Goal: Task Accomplishment & Management: Manage account settings

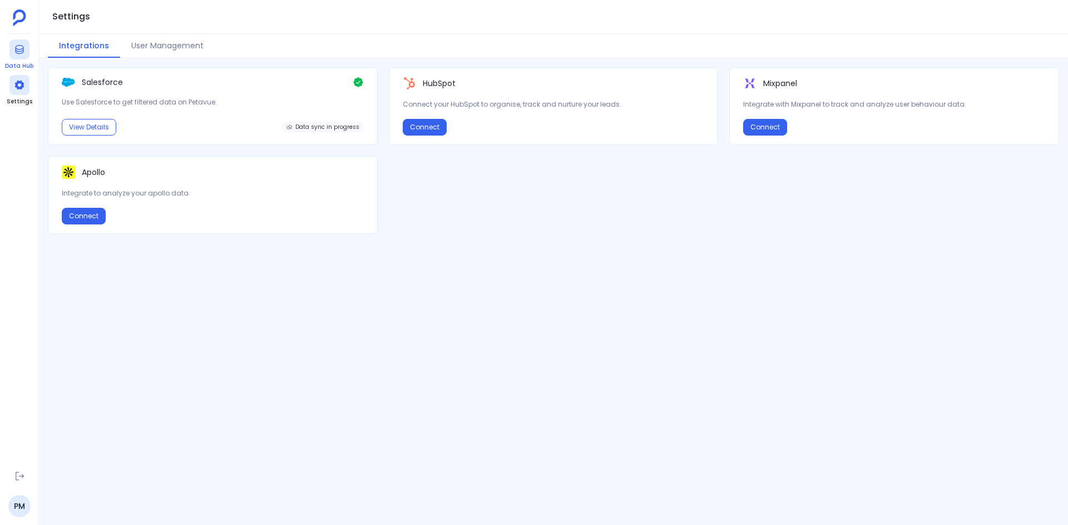
click at [18, 58] on div at bounding box center [19, 49] width 20 height 20
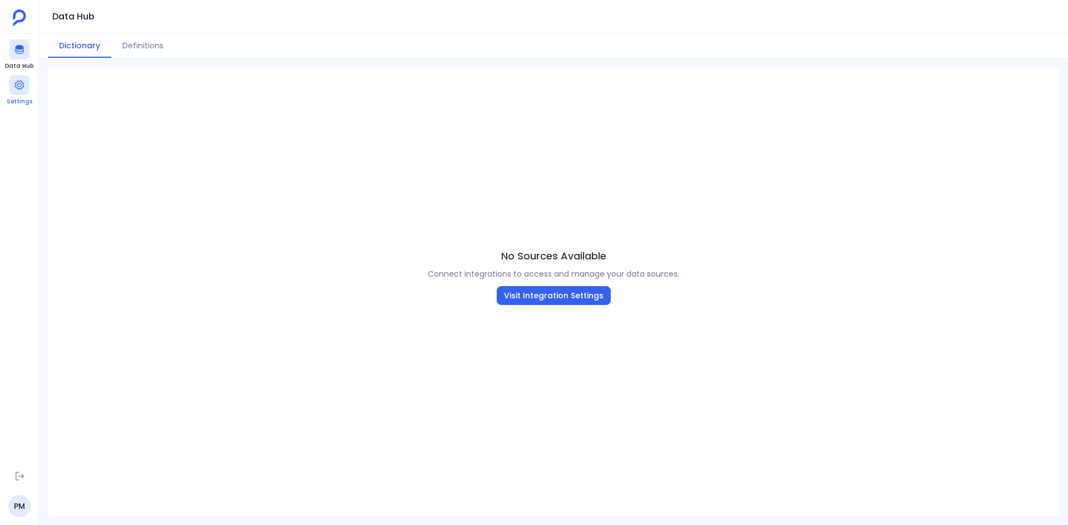
click at [14, 91] on div at bounding box center [19, 85] width 20 height 20
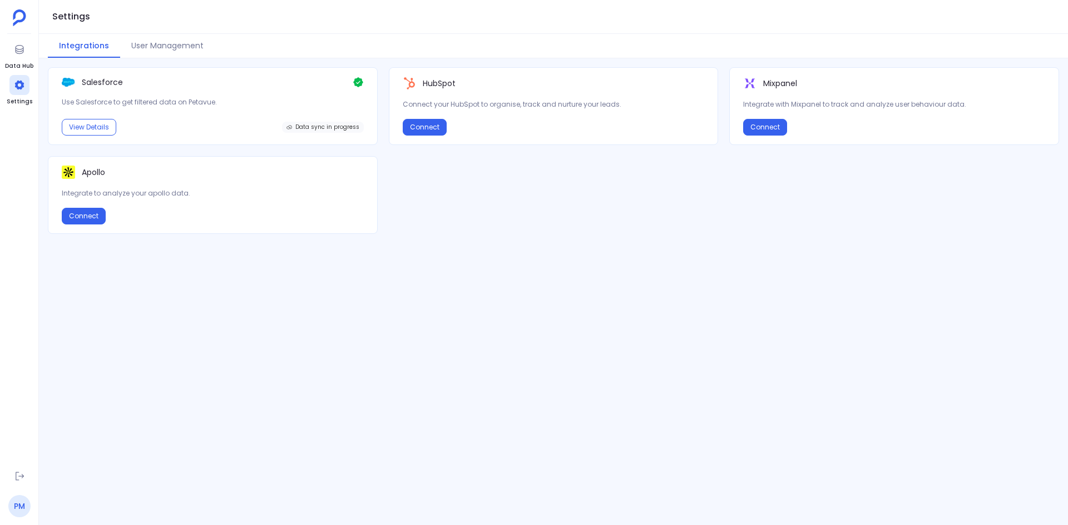
click at [14, 505] on link "PM" at bounding box center [19, 506] width 22 height 22
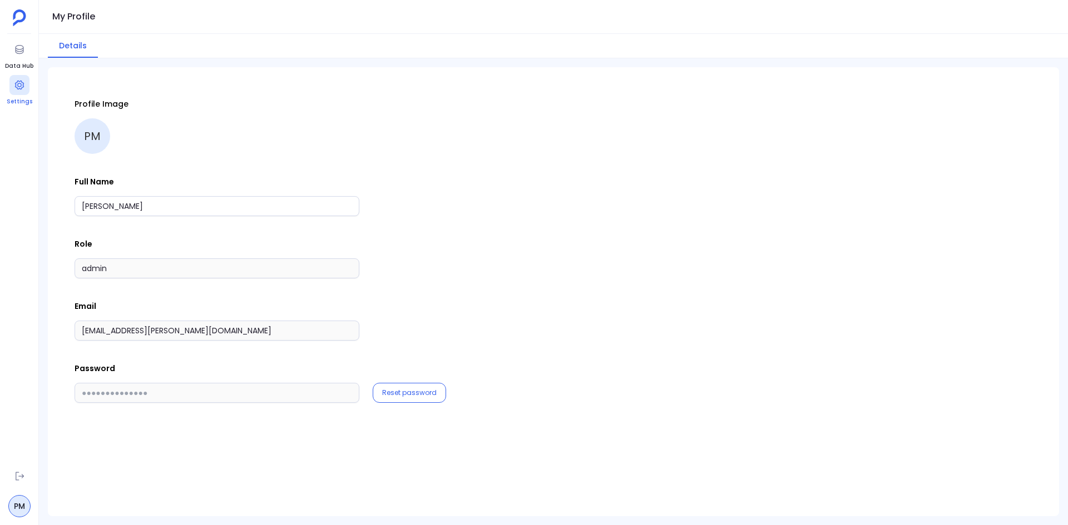
click at [16, 93] on div at bounding box center [19, 85] width 20 height 20
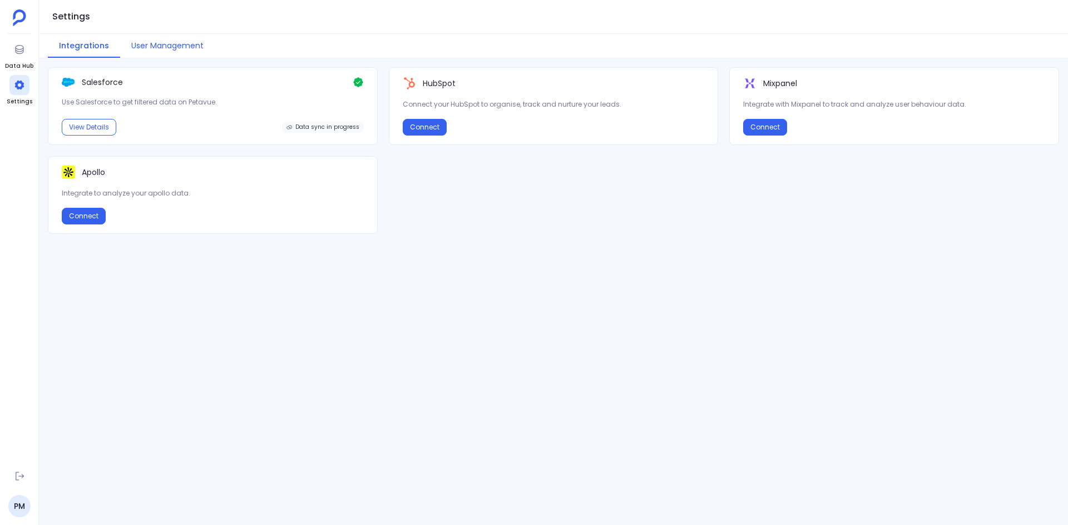
click at [163, 44] on button "User Management" at bounding box center [167, 46] width 95 height 24
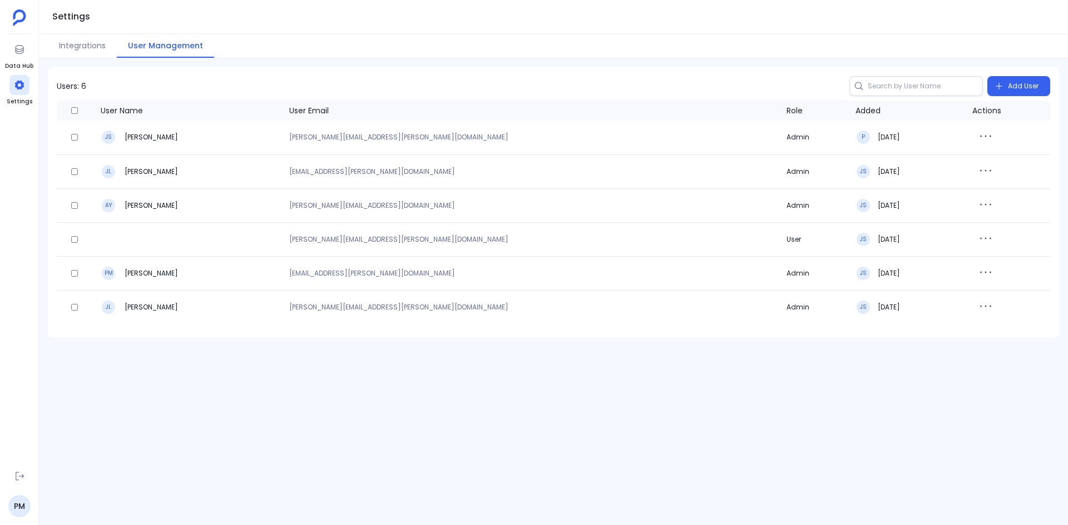
click at [682, 71] on div "Users: 6 Add User User Name User Email Role Added Actions JS [PERSON_NAME] [PER…" at bounding box center [553, 202] width 1011 height 270
click at [698, 398] on div "Users: 6 Add User User Name User Email Role Added Actions JS [PERSON_NAME] [PER…" at bounding box center [553, 291] width 1029 height 467
